Goal: Information Seeking & Learning: Check status

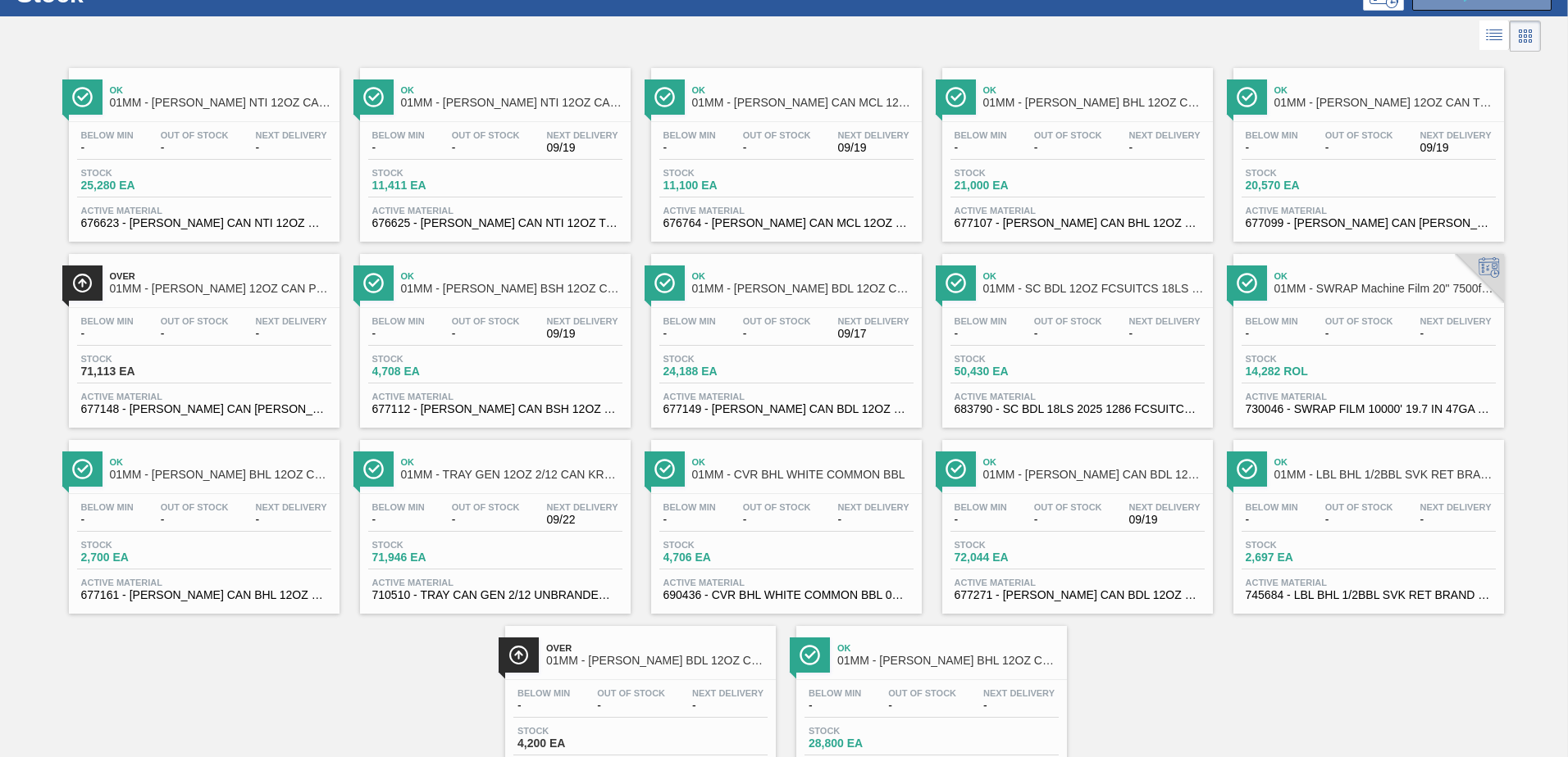
scroll to position [149, 0]
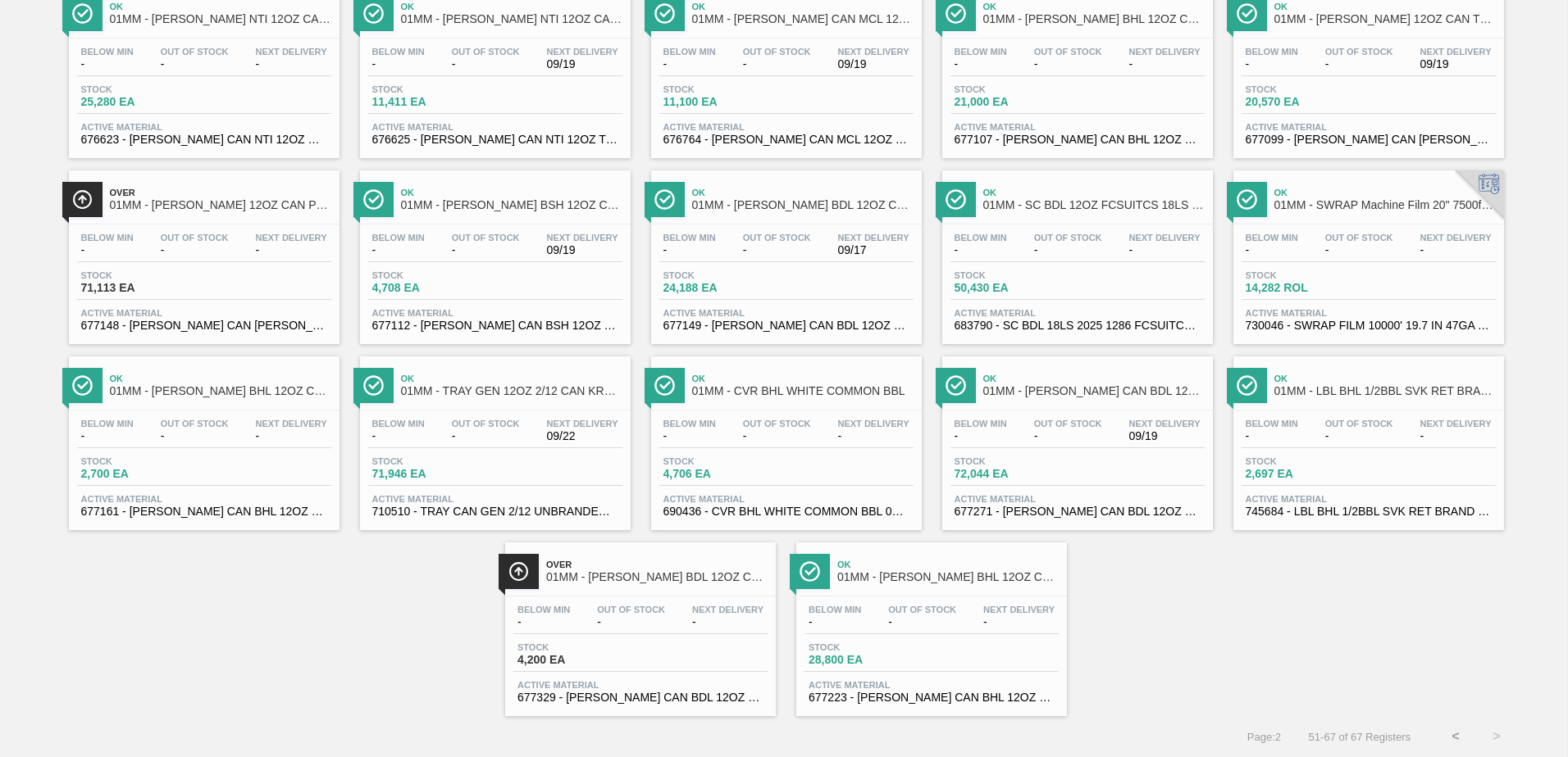
click at [1449, 737] on button "<" at bounding box center [1456, 737] width 41 height 41
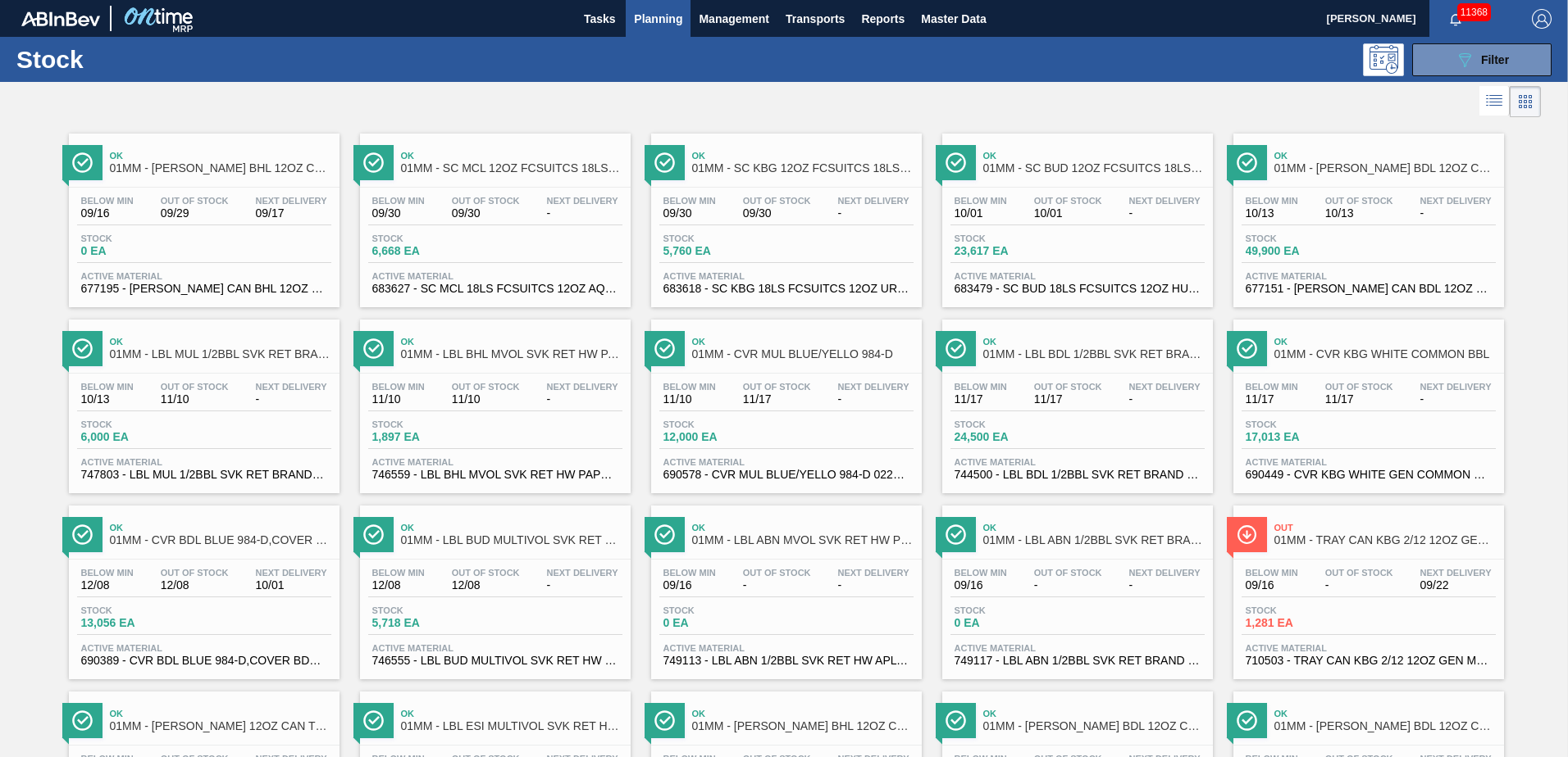
click at [1036, 78] on div "Stock 089F7B8B-B2A5-4AFE-B5C0-19BA573D28AC Filter" at bounding box center [784, 59] width 1568 height 45
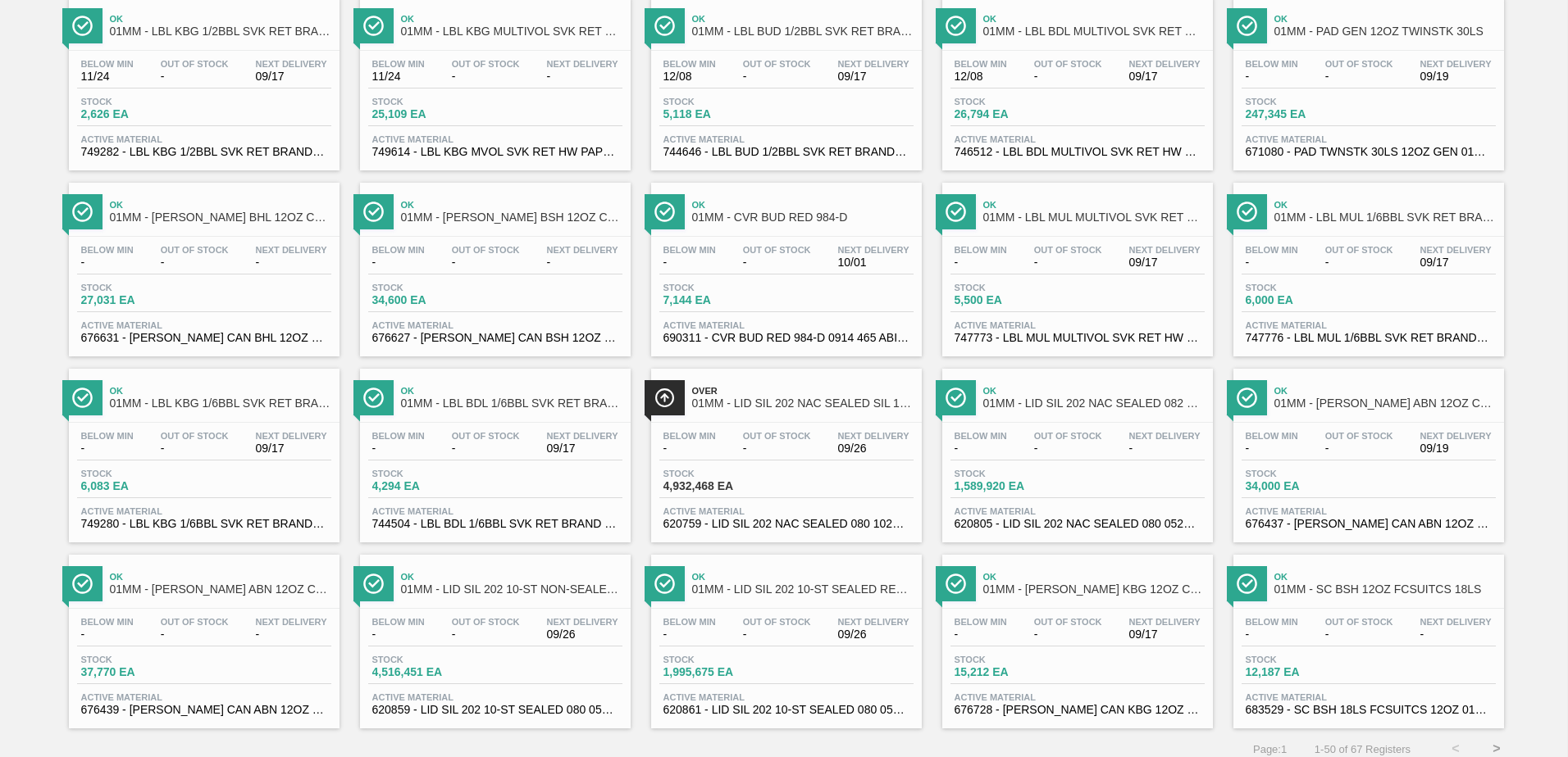
scroll to position [1265, 0]
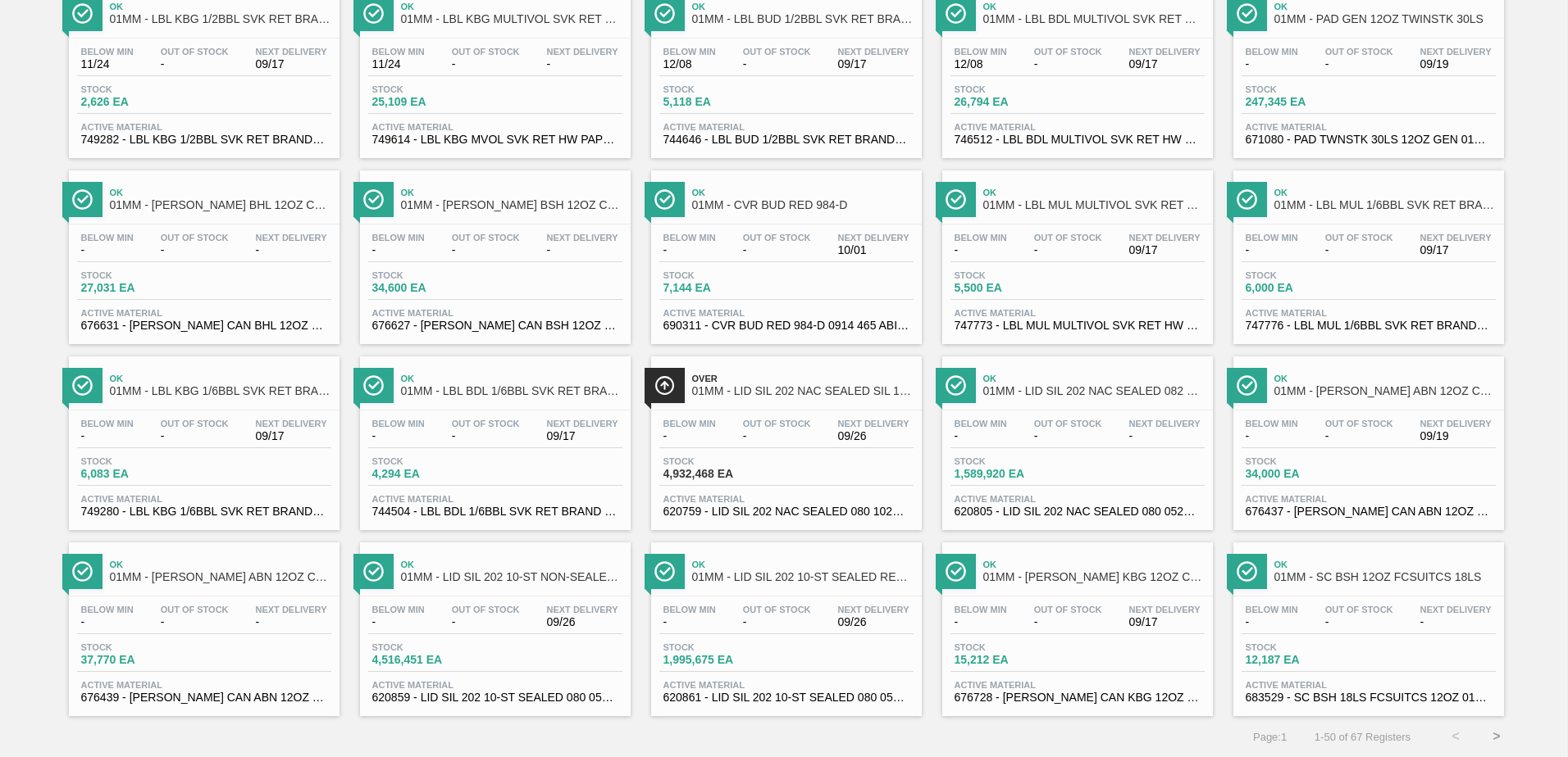
click at [1502, 739] on button ">" at bounding box center [1496, 737] width 41 height 41
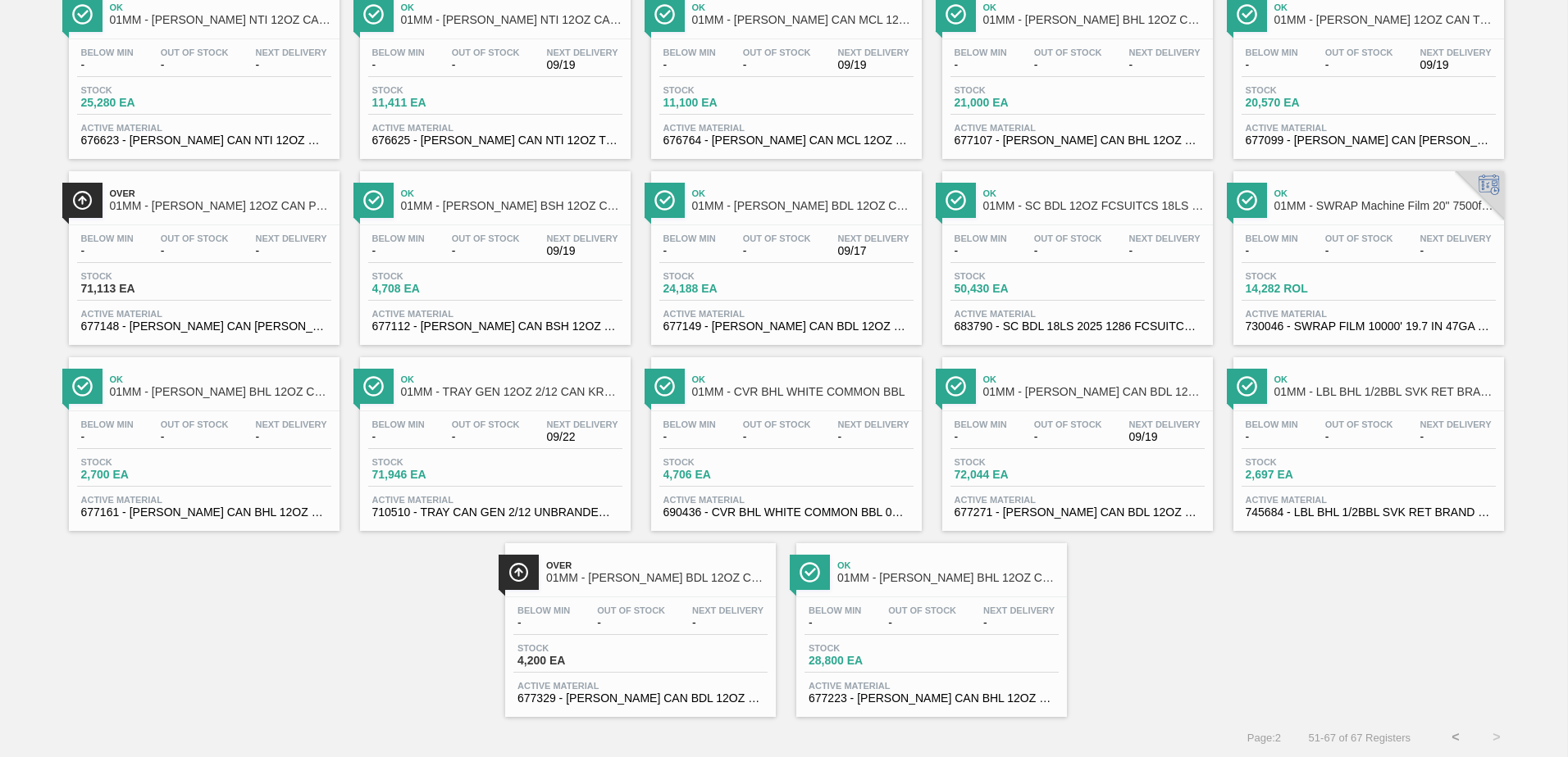
scroll to position [149, 0]
click at [1151, 629] on div "Ok 01MM - CARR NTI 12OZ CAN 15/12 CAN PK Below Min - Out Of Stock - Next Delive…" at bounding box center [784, 344] width 1568 height 744
click at [1453, 735] on button "<" at bounding box center [1456, 737] width 41 height 41
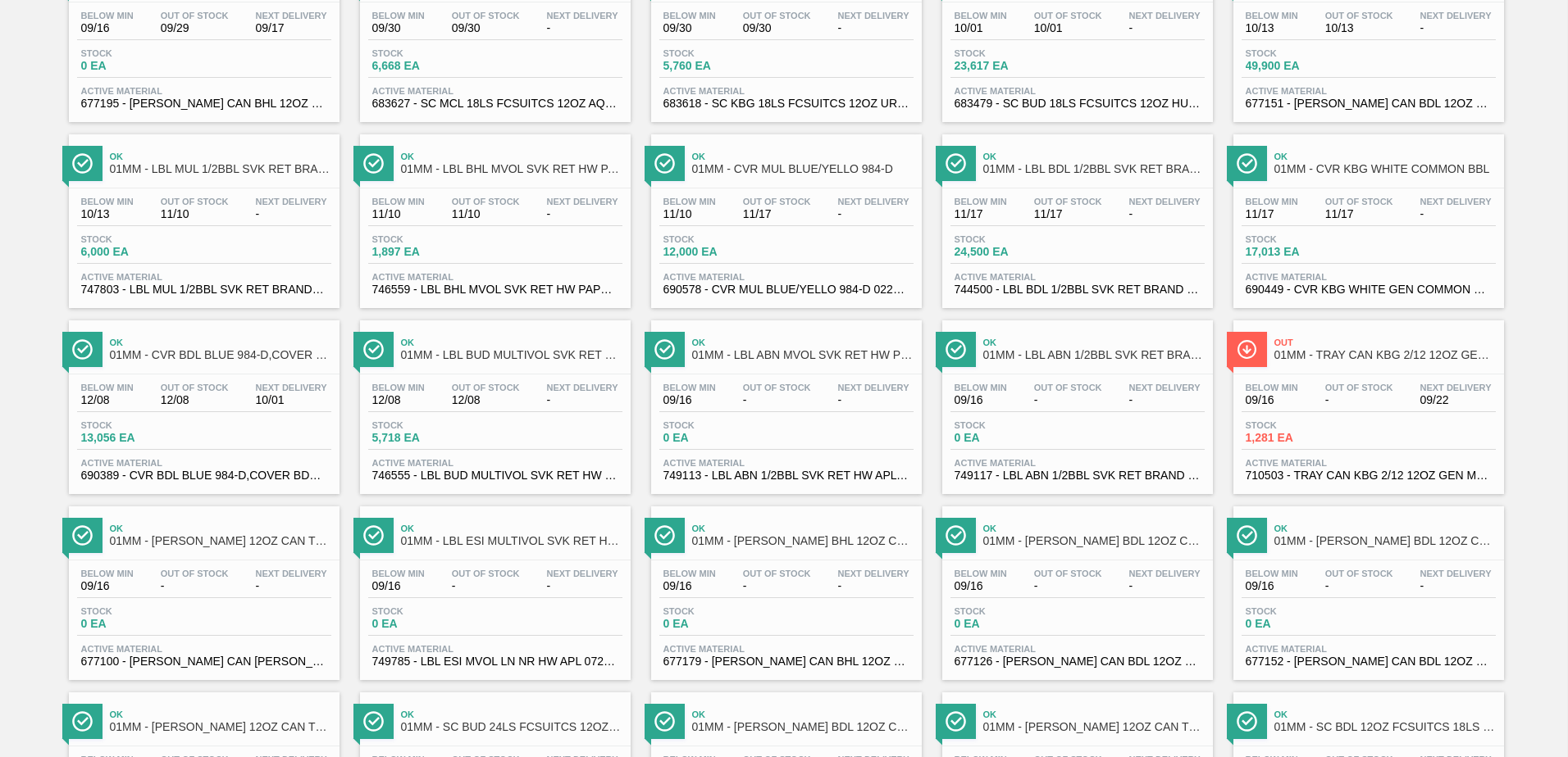
scroll to position [0, 0]
